Goal: Transaction & Acquisition: Purchase product/service

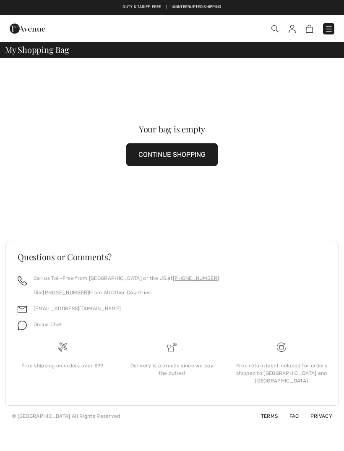
click at [170, 155] on button "CONTINUE SHOPPING" at bounding box center [172, 154] width 92 height 23
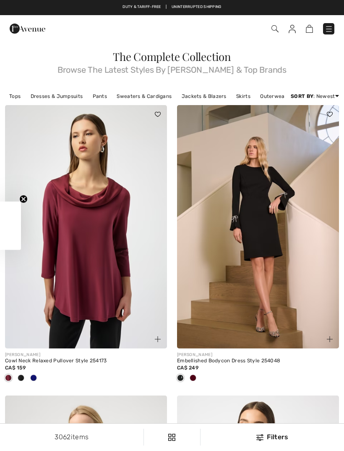
checkbox input "true"
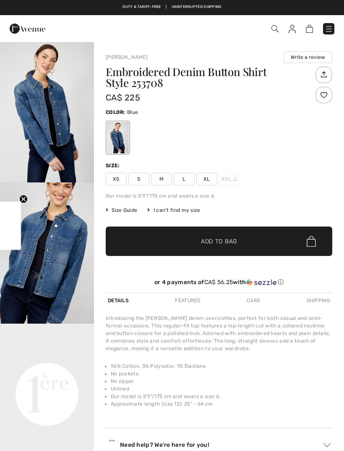
checkbox input "true"
click at [341, 350] on div "[PERSON_NAME] Write a review Embroidered Denim Button Shirt Style 253708 CA$ 22…" at bounding box center [219, 255] width 250 height 428
